Goal: Task Accomplishment & Management: Use online tool/utility

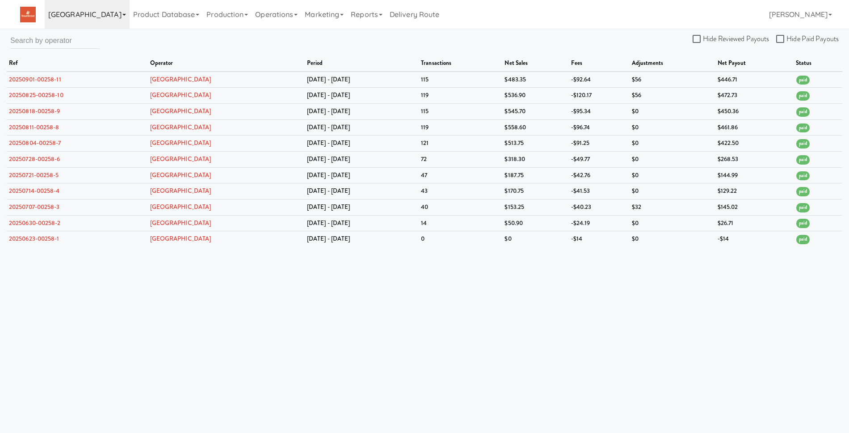
click at [79, 16] on link "[GEOGRAPHIC_DATA]" at bounding box center [87, 14] width 85 height 29
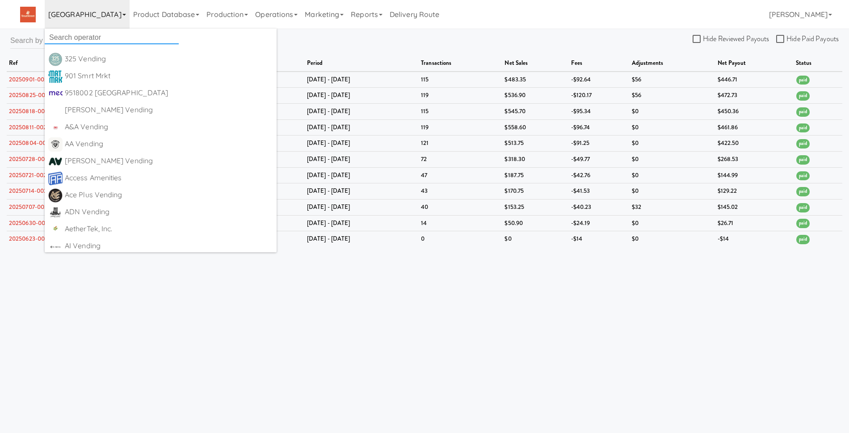
click at [73, 37] on input "text" at bounding box center [112, 37] width 134 height 13
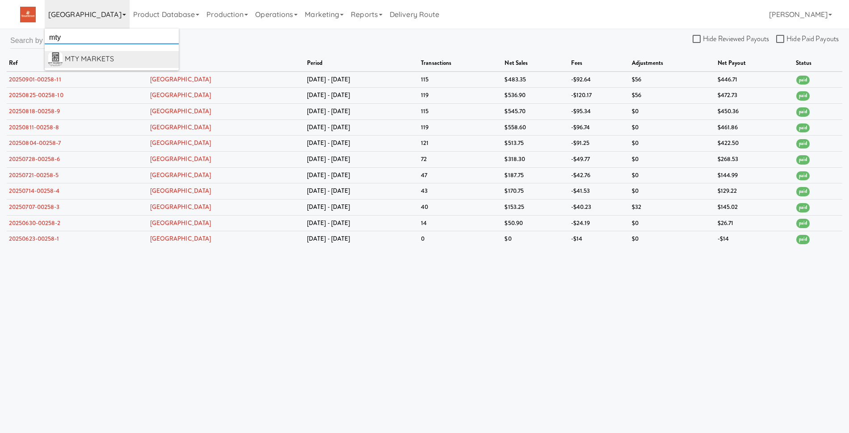
type input "mty"
click at [105, 58] on div "MTY MARKETS" at bounding box center [120, 58] width 110 height 13
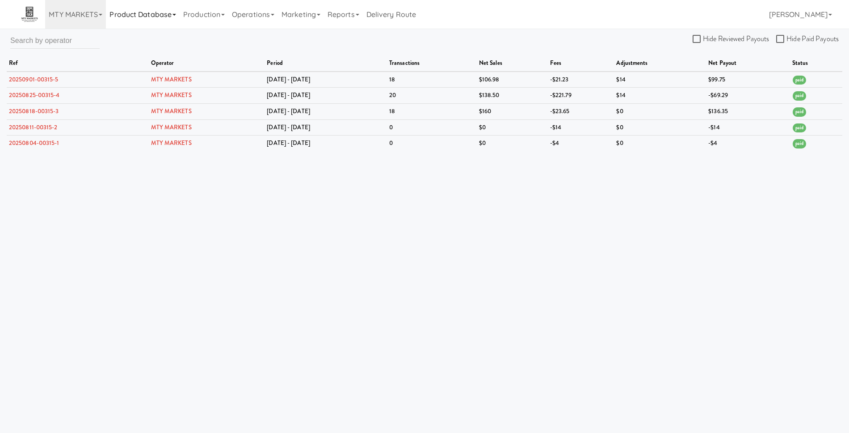
drag, startPoint x: 135, startPoint y: 12, endPoint x: 141, endPoint y: 24, distance: 13.2
click at [135, 12] on link "Product Database" at bounding box center [143, 14] width 74 height 29
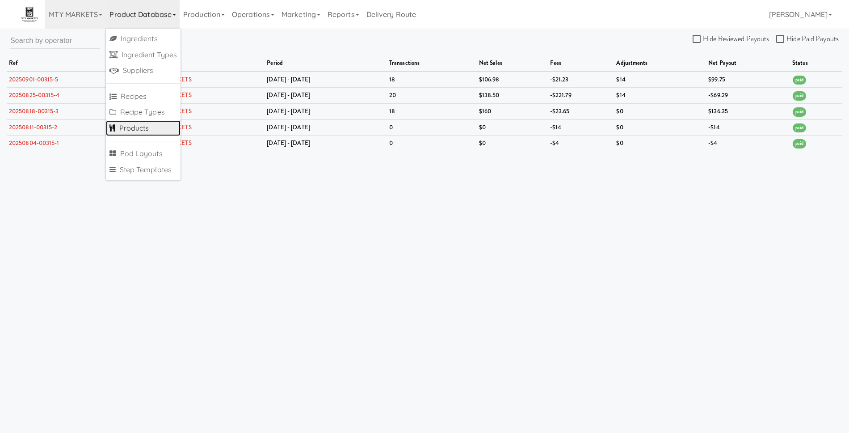
click at [131, 133] on link "Products" at bounding box center [143, 128] width 75 height 16
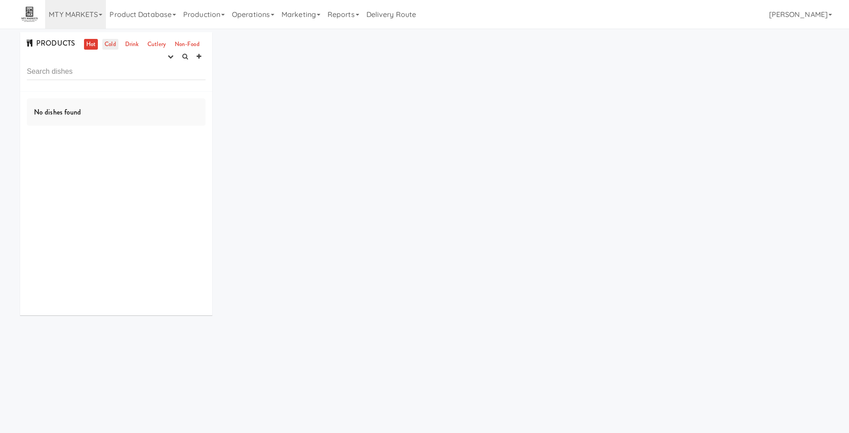
click at [111, 45] on link "Cold" at bounding box center [110, 44] width 16 height 11
click at [170, 56] on icon "button" at bounding box center [171, 57] width 6 height 6
click at [152, 73] on link "experimenting" at bounding box center [142, 74] width 72 height 16
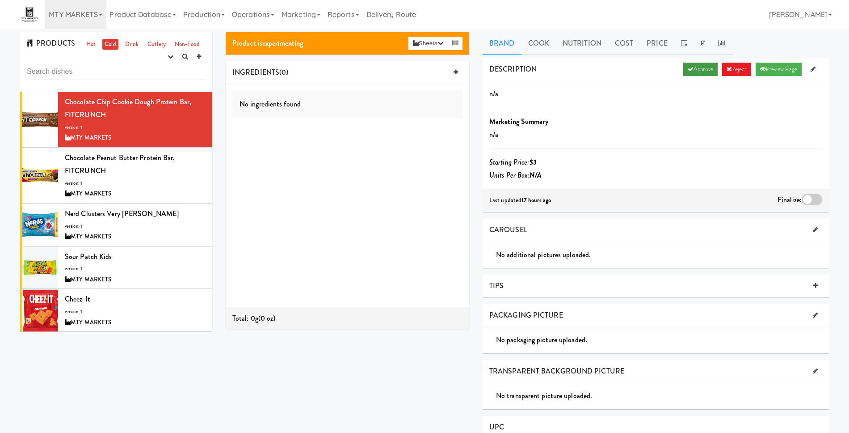
click at [701, 68] on link "Approve" at bounding box center [700, 69] width 34 height 13
click at [140, 174] on div "Chocolate Peanut Butter Protein Bar, FITCRUNCH version: 1 MTY MARKETS" at bounding box center [135, 175] width 141 height 48
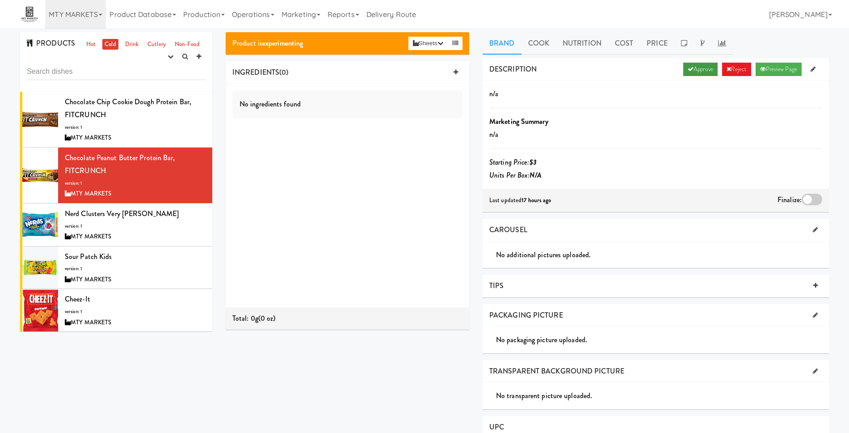
click at [695, 69] on link "Approve" at bounding box center [700, 69] width 34 height 13
click at [92, 46] on link "Hot" at bounding box center [91, 44] width 14 height 11
